Goal: Task Accomplishment & Management: Complete application form

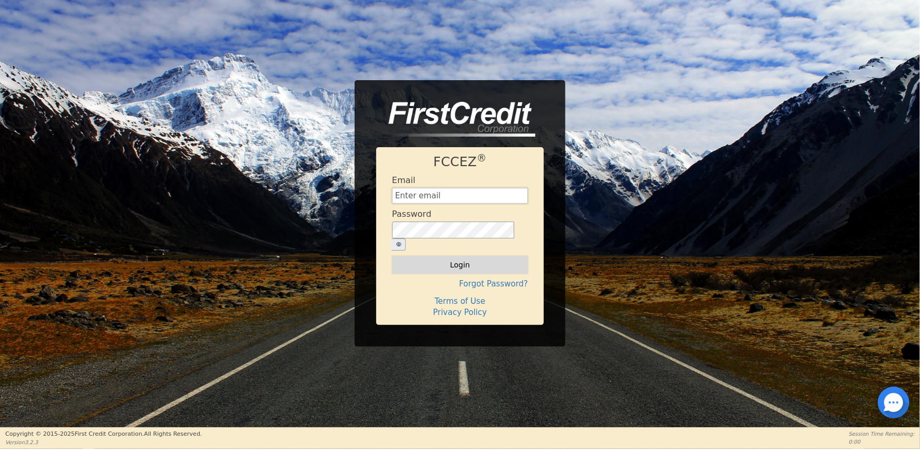
type input "[EMAIL_ADDRESS][DOMAIN_NAME]"
click at [469, 260] on button "Login" at bounding box center [460, 265] width 136 height 18
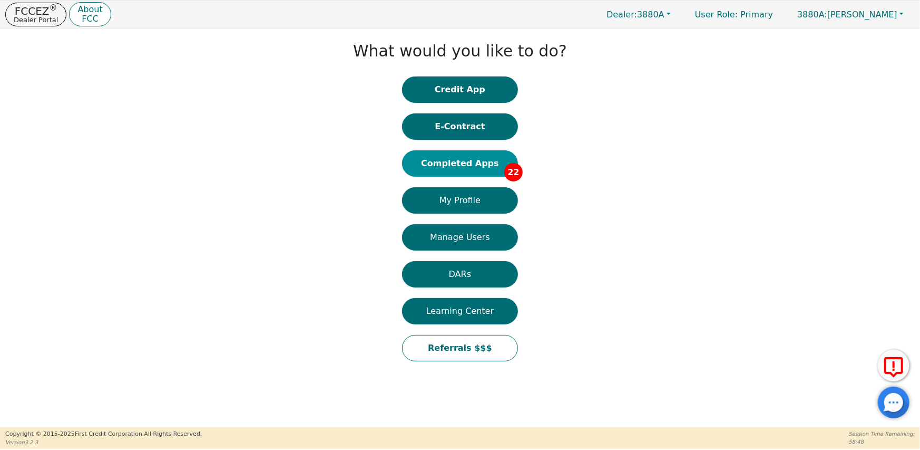
click at [487, 165] on button "Completed Apps 22" at bounding box center [460, 163] width 116 height 26
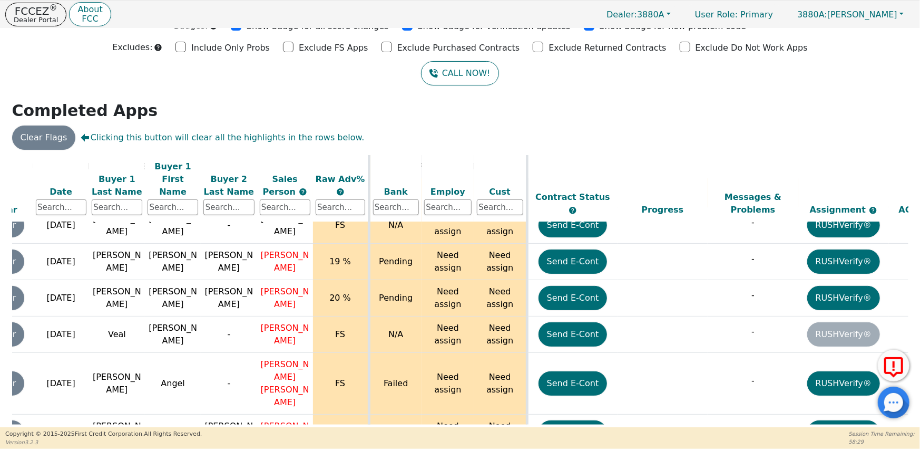
scroll to position [639, 258]
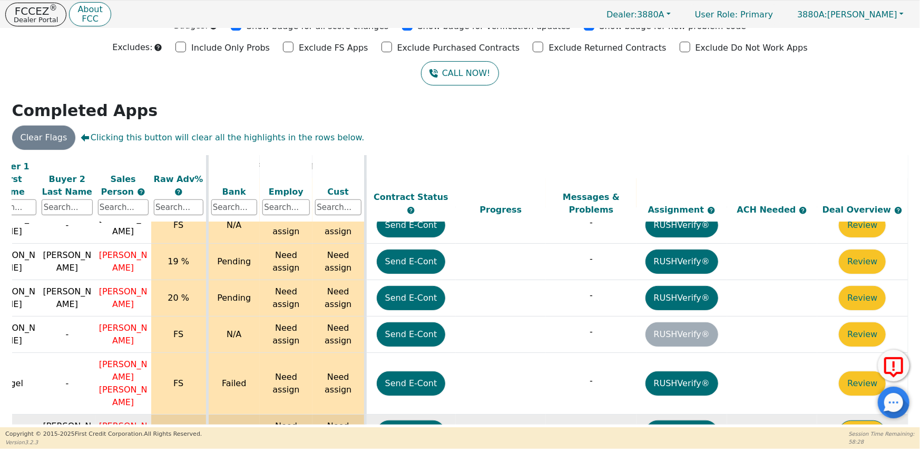
click at [855, 420] on button "Review" at bounding box center [862, 432] width 47 height 24
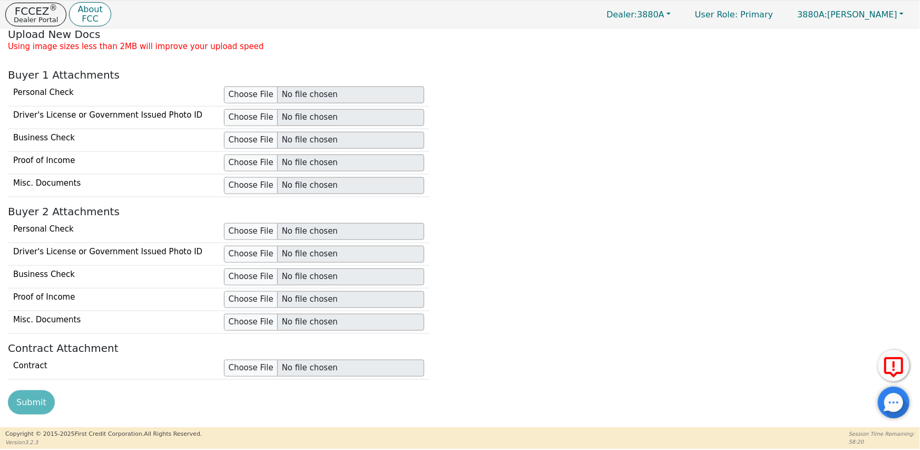
type input "[PHONE_NUMBER]"
type input "[EMAIL_ADDRESS][DOMAIN_NAME]"
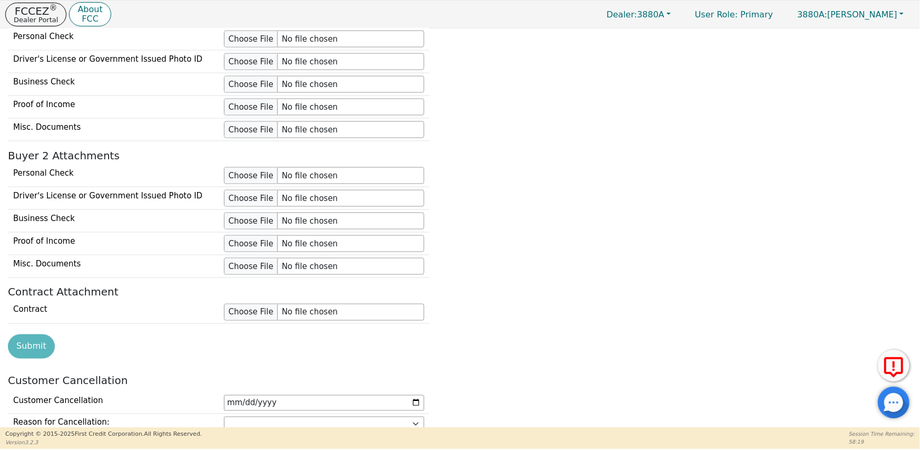
scroll to position [1081, 0]
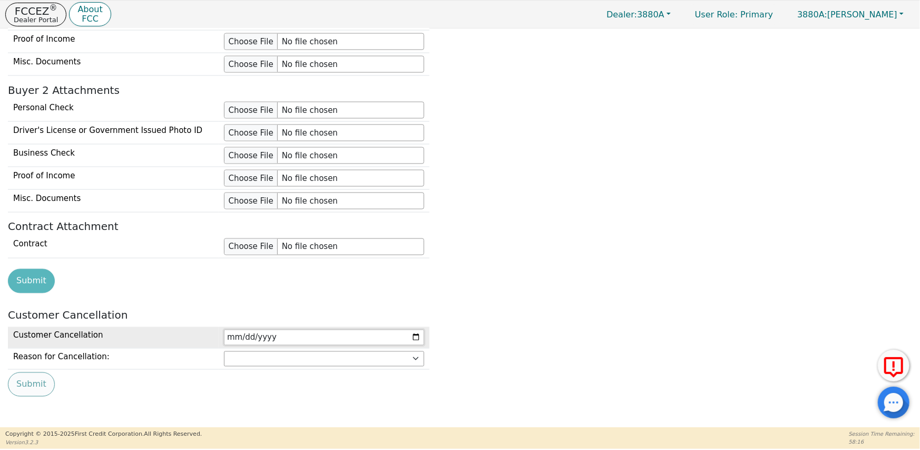
click at [313, 339] on input "date" at bounding box center [324, 337] width 200 height 16
click at [416, 333] on input "date" at bounding box center [324, 337] width 200 height 16
type input "[DATE]"
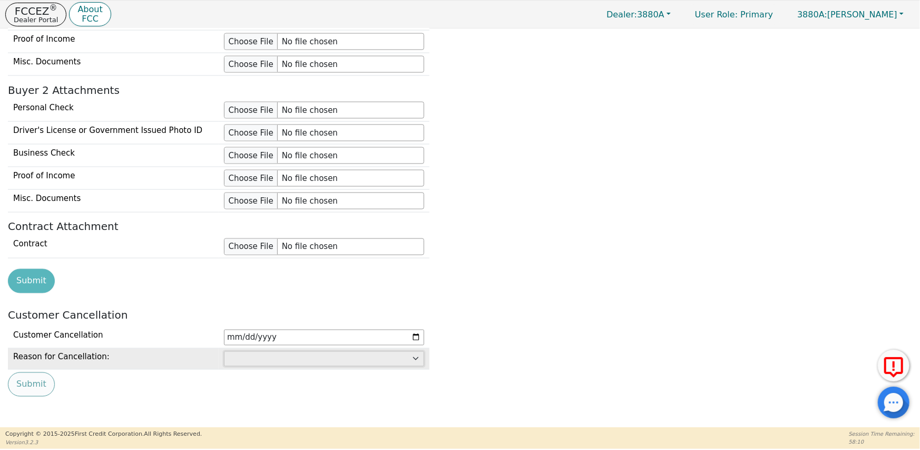
click at [277, 352] on select "Customer: cannot afford Customer: dissatisfied with product Customer: unavailab…" at bounding box center [324, 359] width 200 height 16
select select "Other"
click at [224, 351] on select "Customer: cannot afford Customer: dissatisfied with product Customer: unavailab…" at bounding box center [324, 359] width 200 height 16
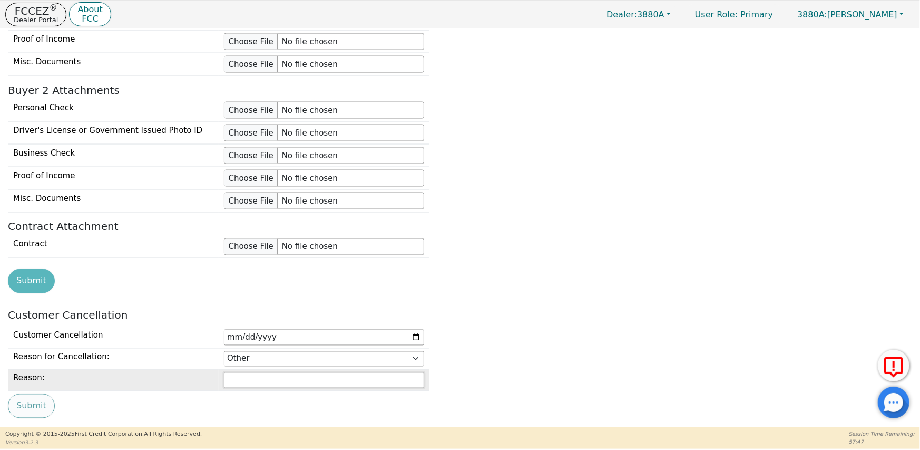
click at [250, 382] on input "text" at bounding box center [324, 380] width 200 height 16
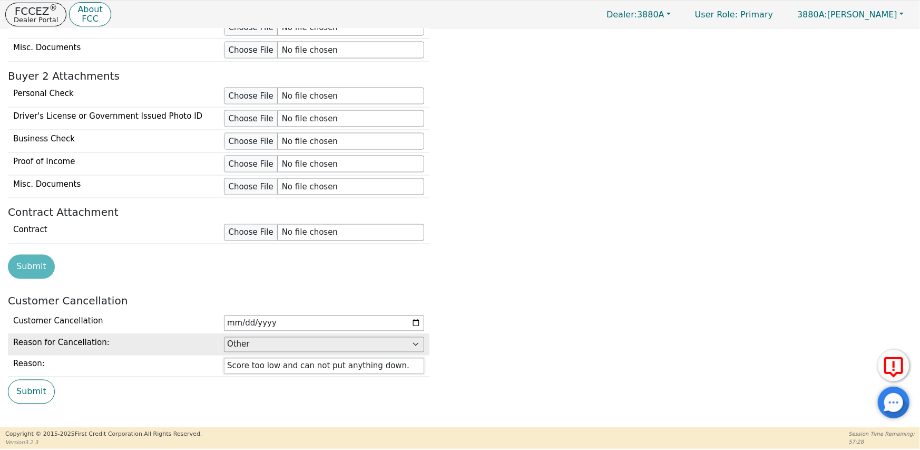
scroll to position [1103, 0]
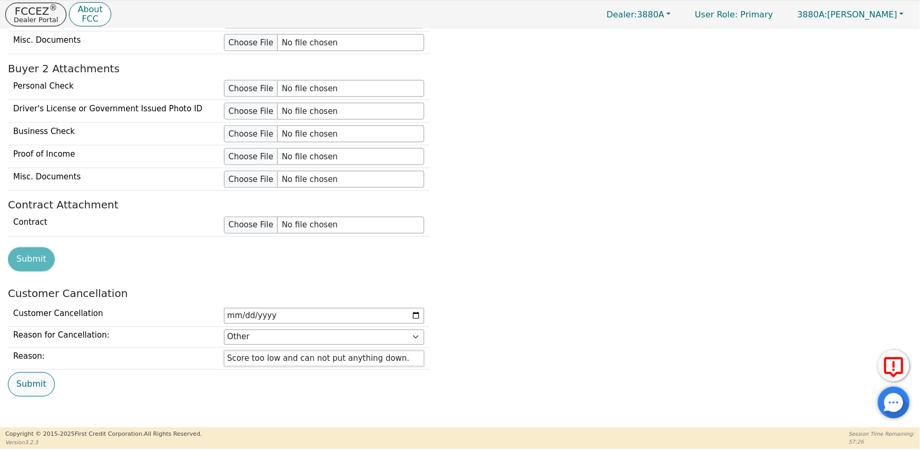
type input "Score too low and can not put anything down."
click at [31, 382] on button "Submit" at bounding box center [31, 384] width 47 height 24
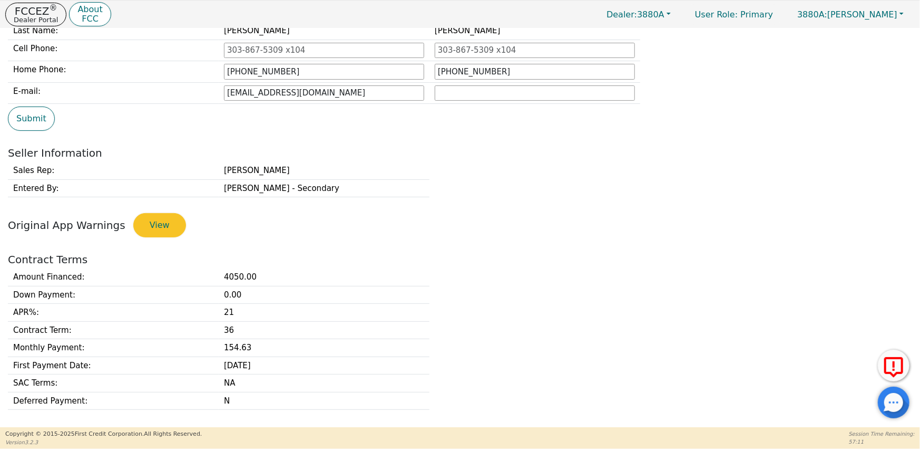
scroll to position [0, 0]
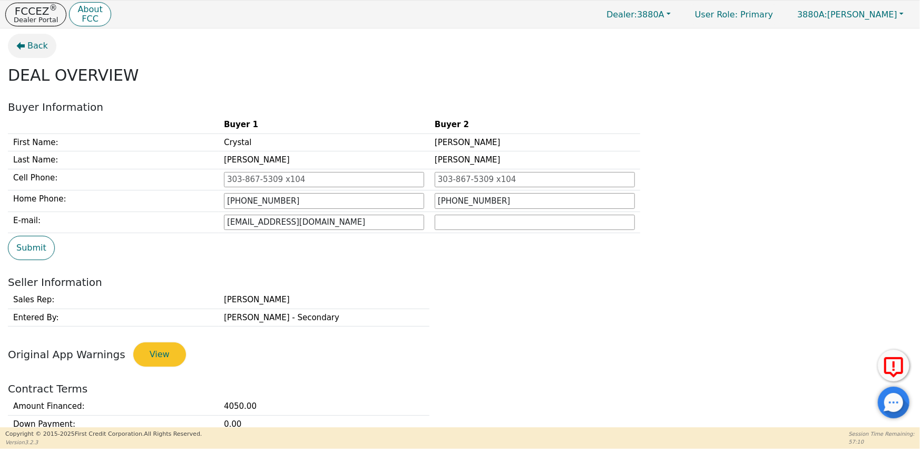
click at [41, 50] on span "Back" at bounding box center [37, 46] width 21 height 13
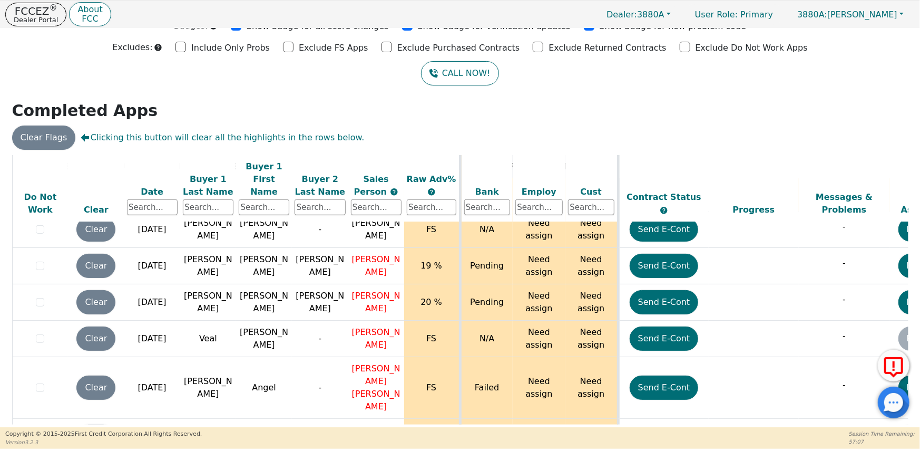
scroll to position [639, 0]
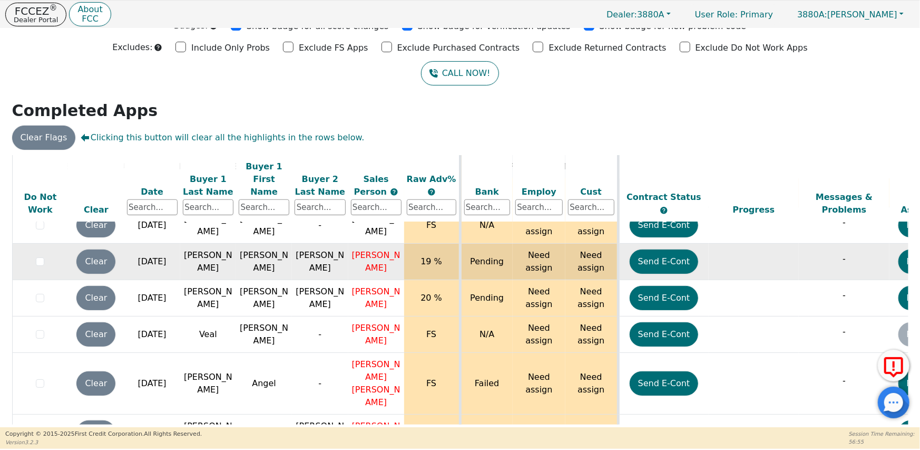
click at [530, 250] on td "Need assign" at bounding box center [539, 262] width 53 height 36
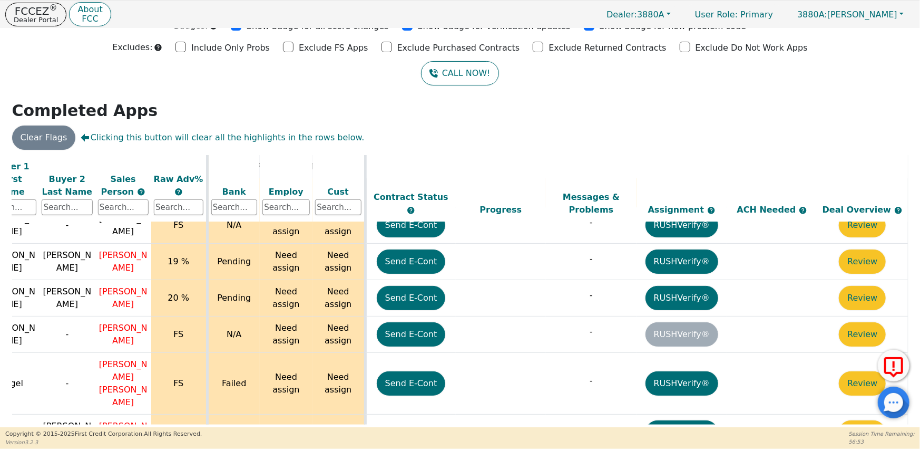
scroll to position [639, 258]
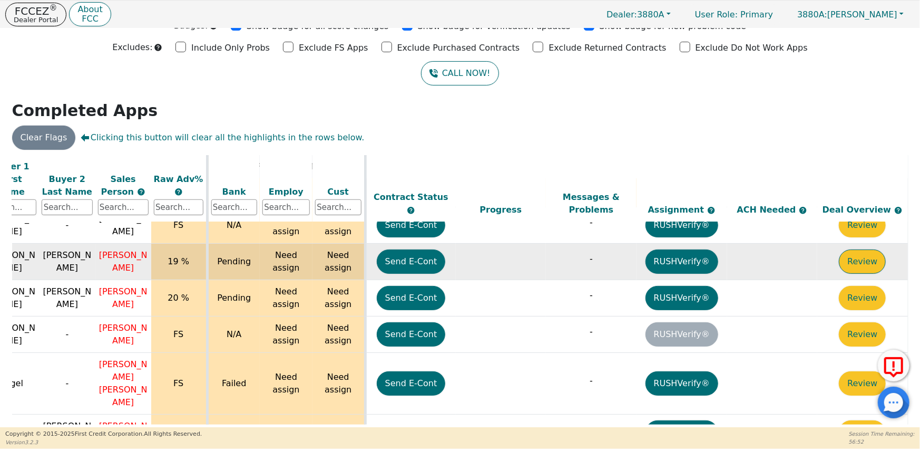
click at [851, 249] on button "Review" at bounding box center [862, 261] width 47 height 24
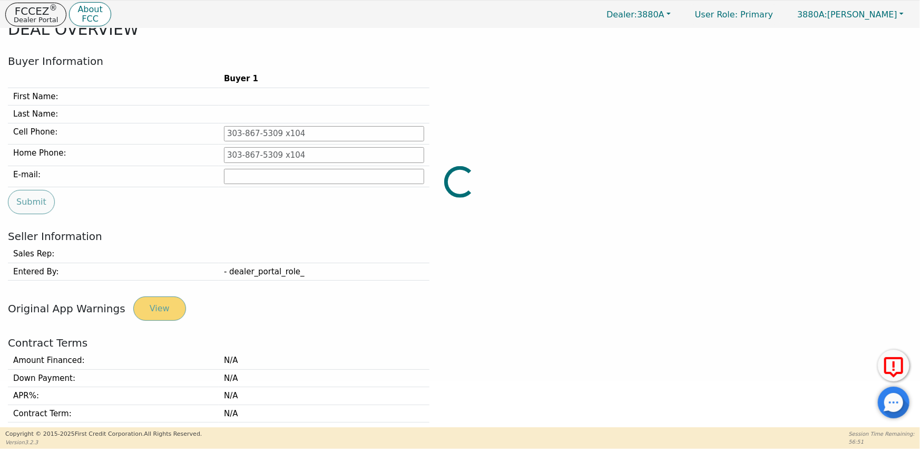
type input "[PHONE_NUMBER]"
type input "[EMAIL_ADDRESS][DOMAIN_NAME]"
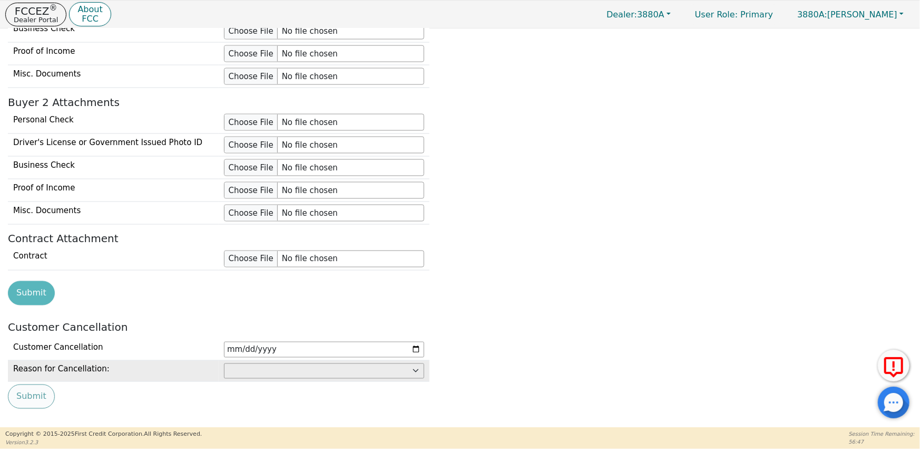
scroll to position [1078, 0]
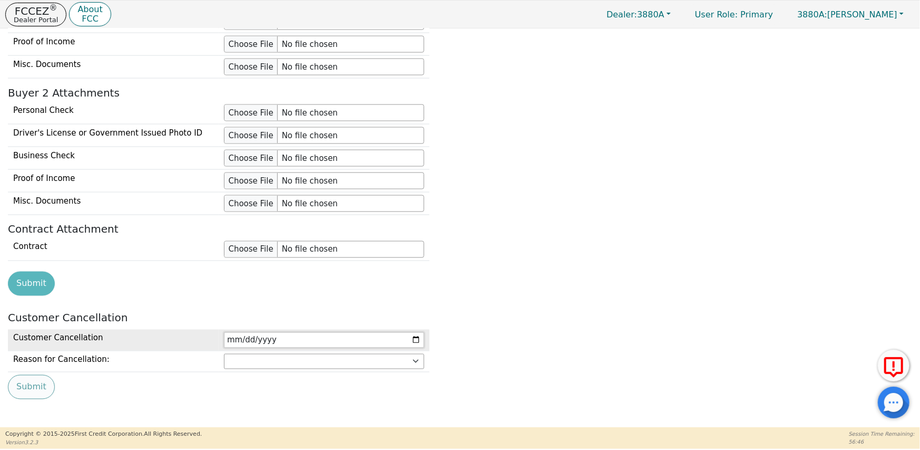
click at [290, 336] on input "date" at bounding box center [324, 340] width 200 height 16
click at [235, 334] on input "date" at bounding box center [324, 340] width 200 height 16
click at [237, 338] on input "date" at bounding box center [324, 340] width 200 height 16
click at [416, 336] on input "date" at bounding box center [324, 340] width 200 height 16
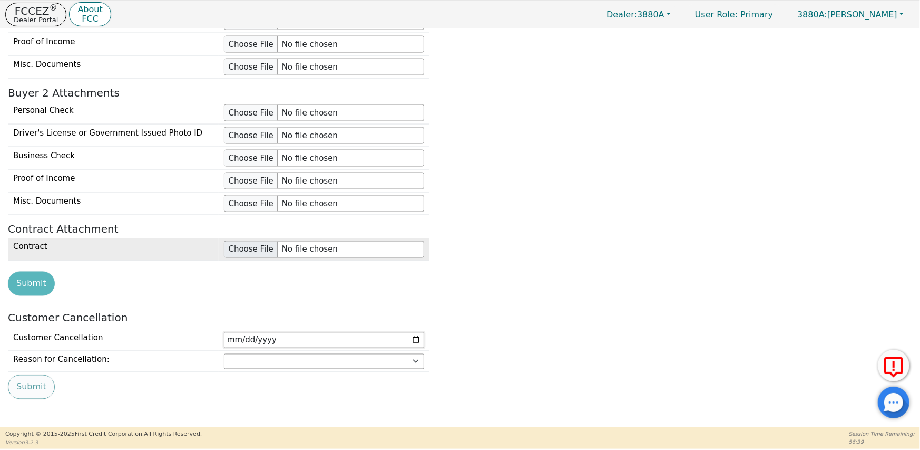
type input "[DATE]"
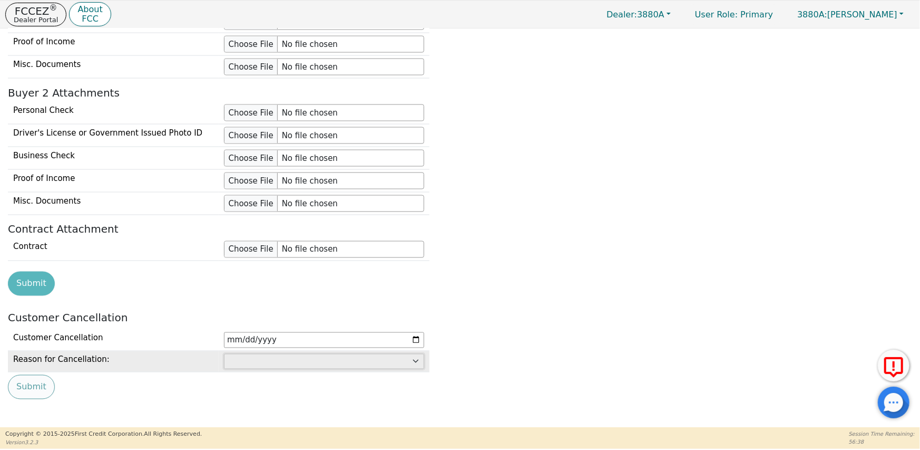
click at [261, 354] on select "Customer: cannot afford Customer: dissatisfied with product Customer: unavailab…" at bounding box center [324, 362] width 200 height 16
select select "Other"
click at [224, 354] on select "Customer: cannot afford Customer: dissatisfied with product Customer: unavailab…" at bounding box center [324, 362] width 200 height 16
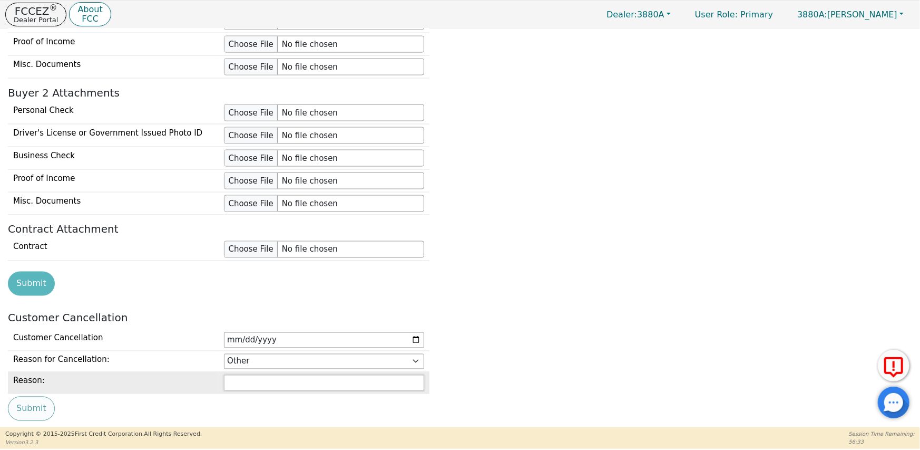
click at [247, 378] on input "text" at bounding box center [324, 383] width 200 height 16
type input "Score too low and can not put anything down."
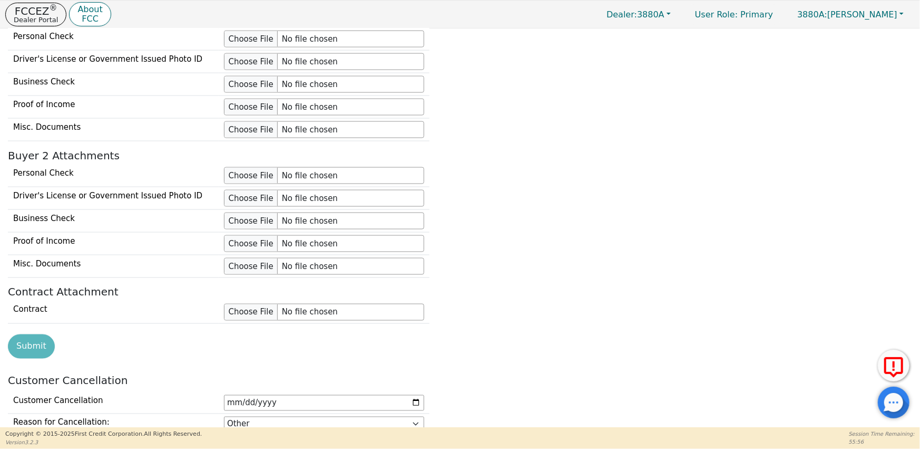
scroll to position [1100, 0]
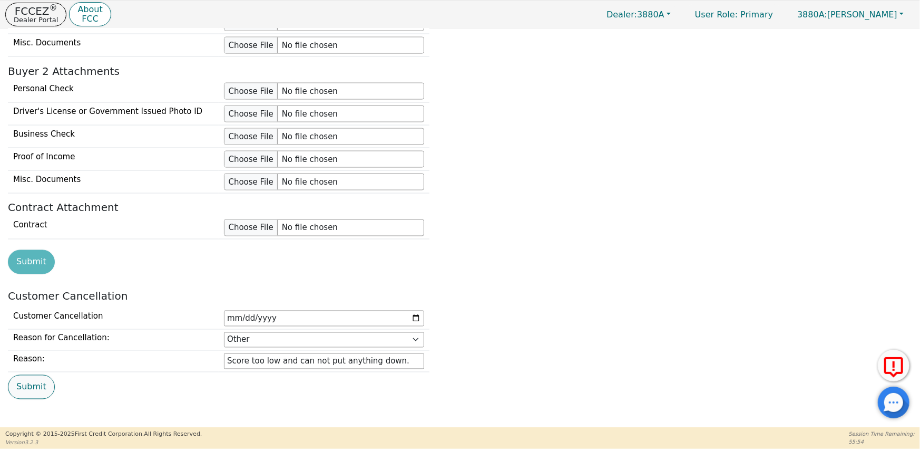
click at [31, 384] on button "Submit" at bounding box center [31, 387] width 47 height 24
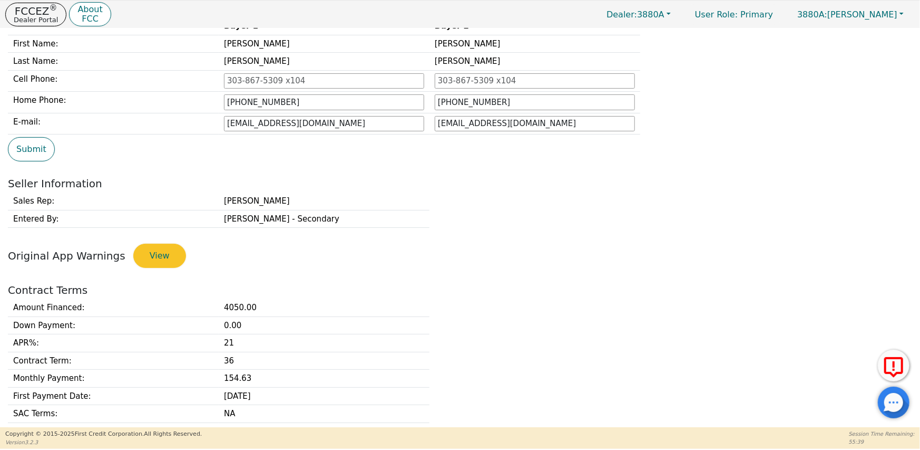
scroll to position [0, 0]
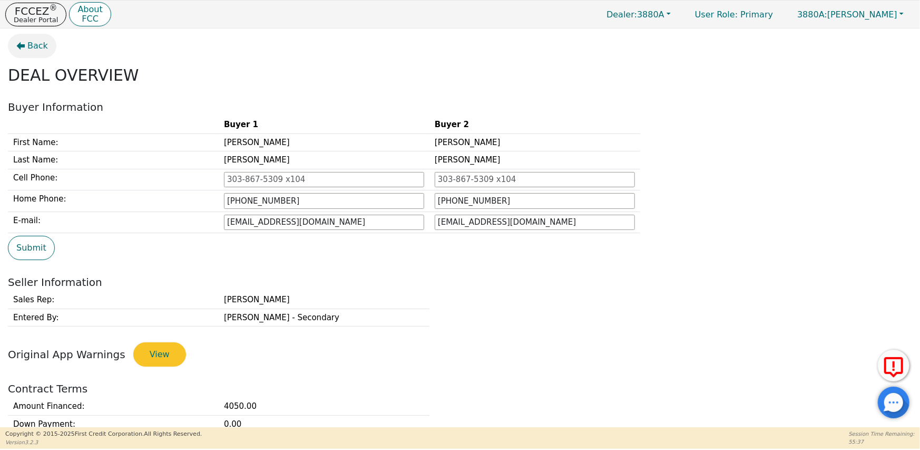
click at [34, 44] on span "Back" at bounding box center [37, 46] width 21 height 13
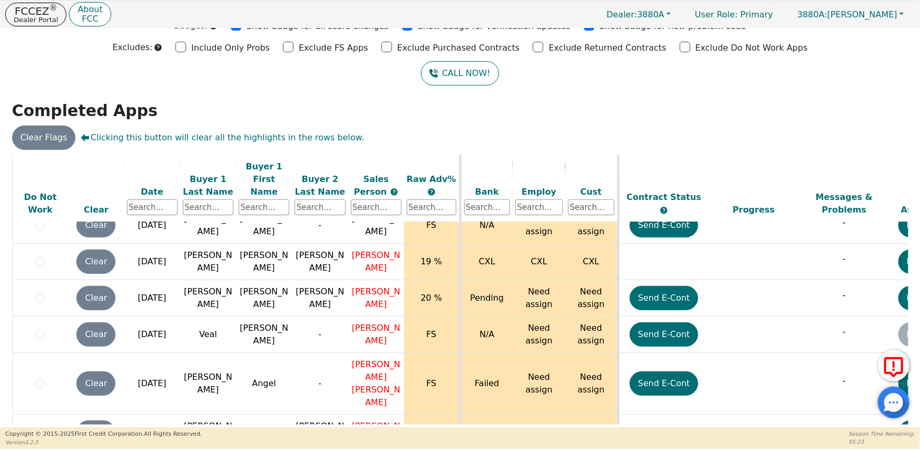
scroll to position [428, 0]
